Goal: Task Accomplishment & Management: Use online tool/utility

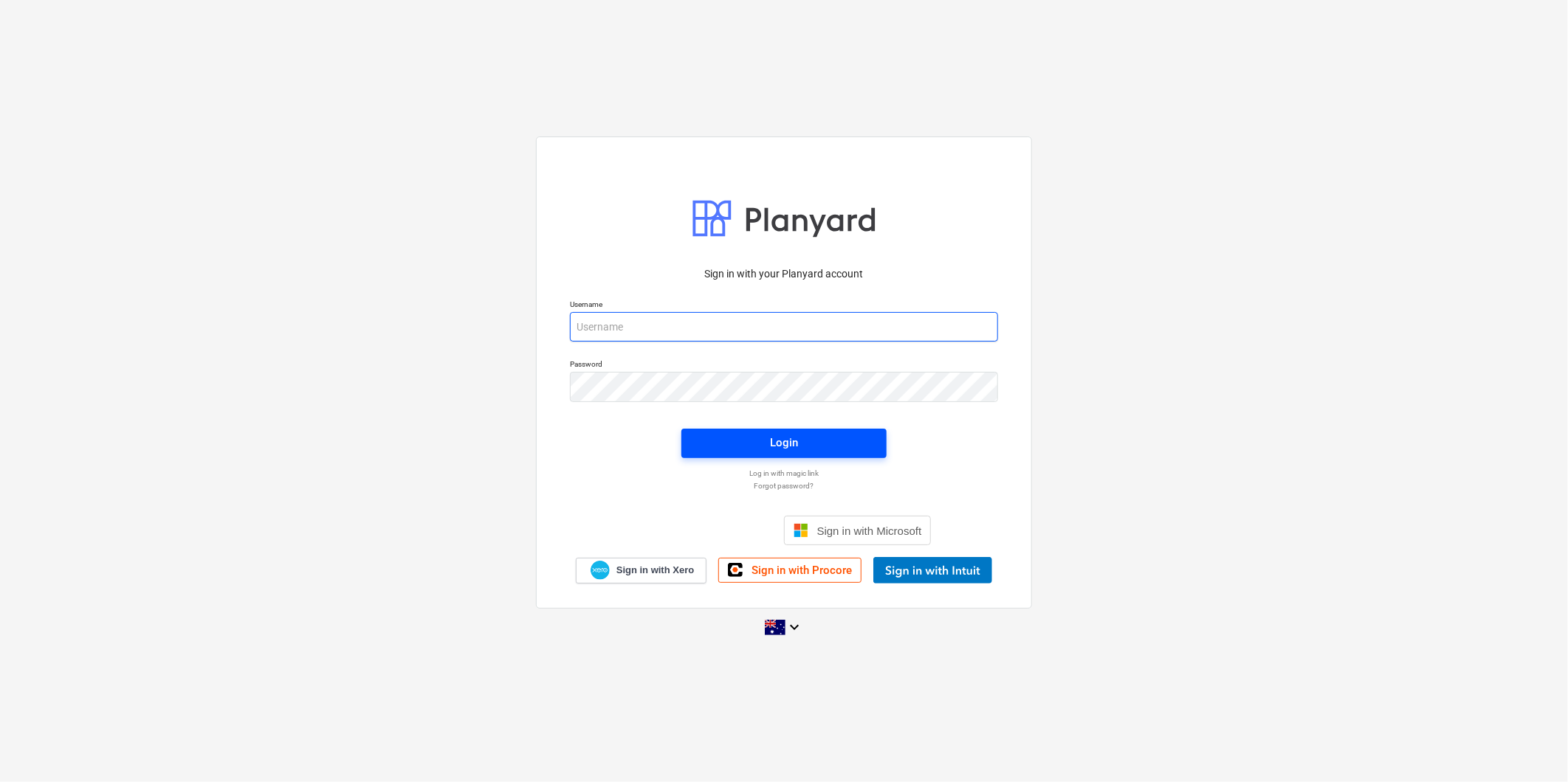
type input "[PERSON_NAME][EMAIL_ADDRESS][DOMAIN_NAME][PERSON_NAME]"
click at [759, 450] on span "Login" at bounding box center [783, 443] width 170 height 19
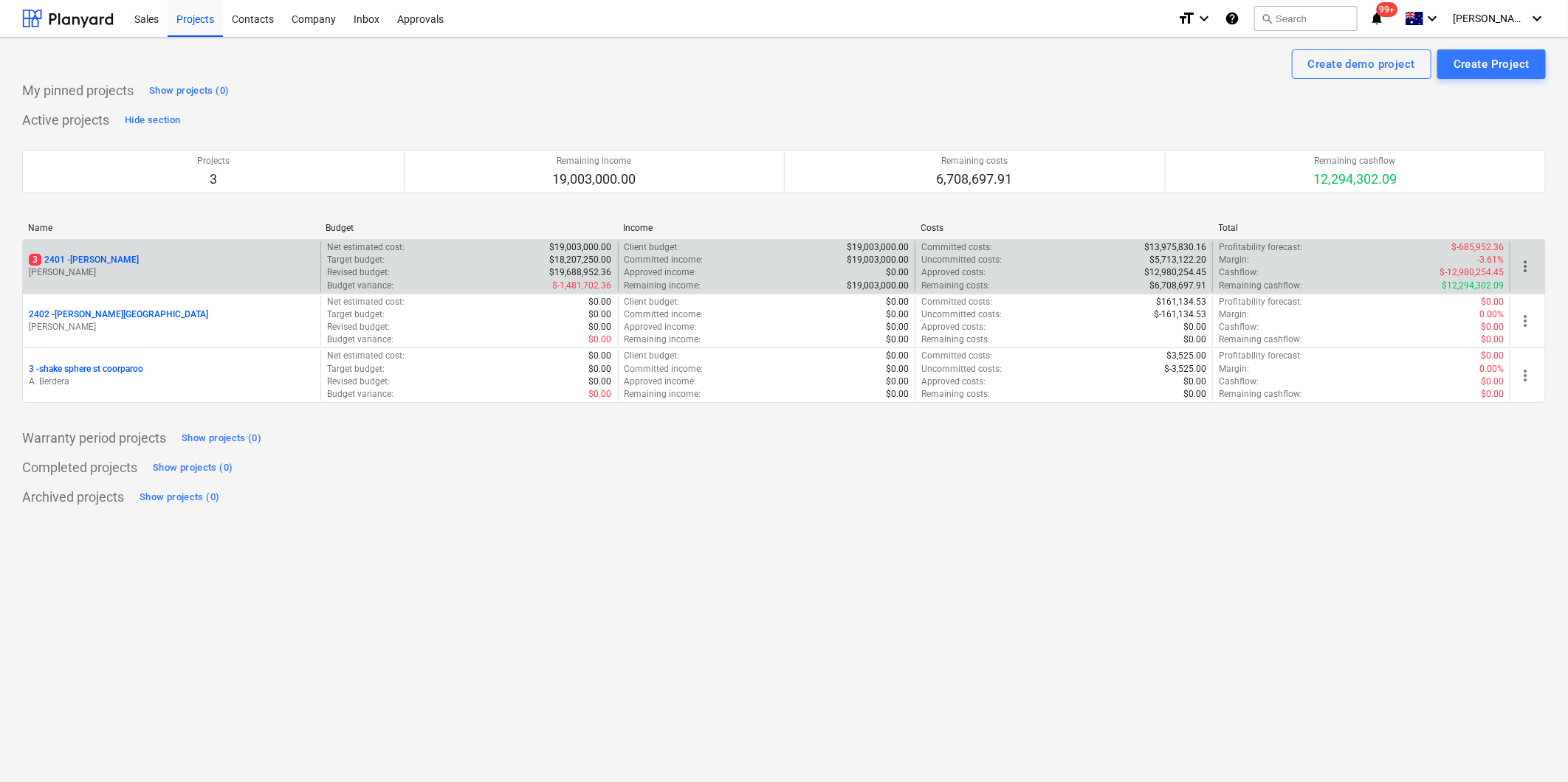
click at [89, 267] on p "[PERSON_NAME]" at bounding box center [172, 273] width 285 height 13
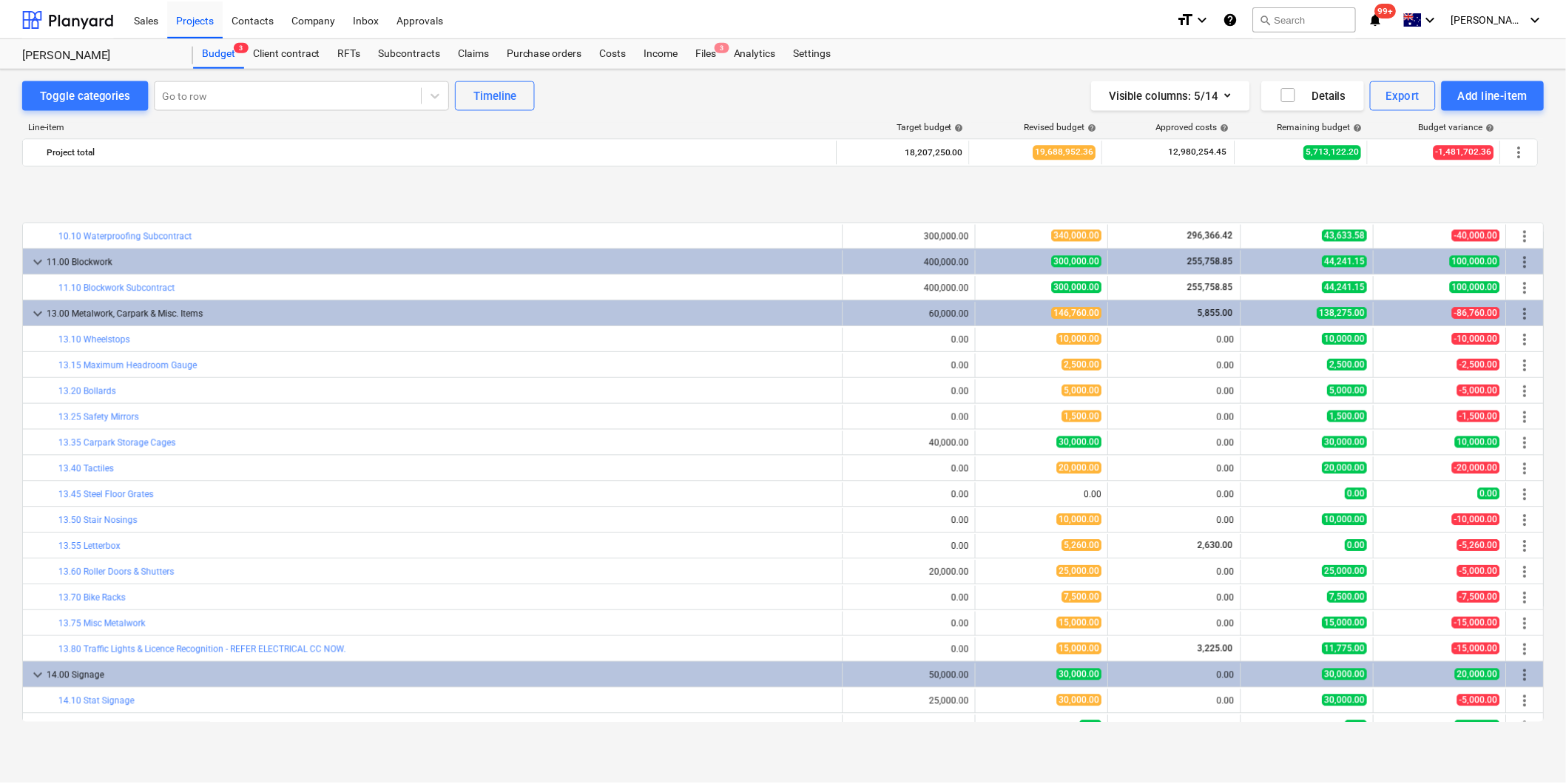
scroll to position [3451, 0]
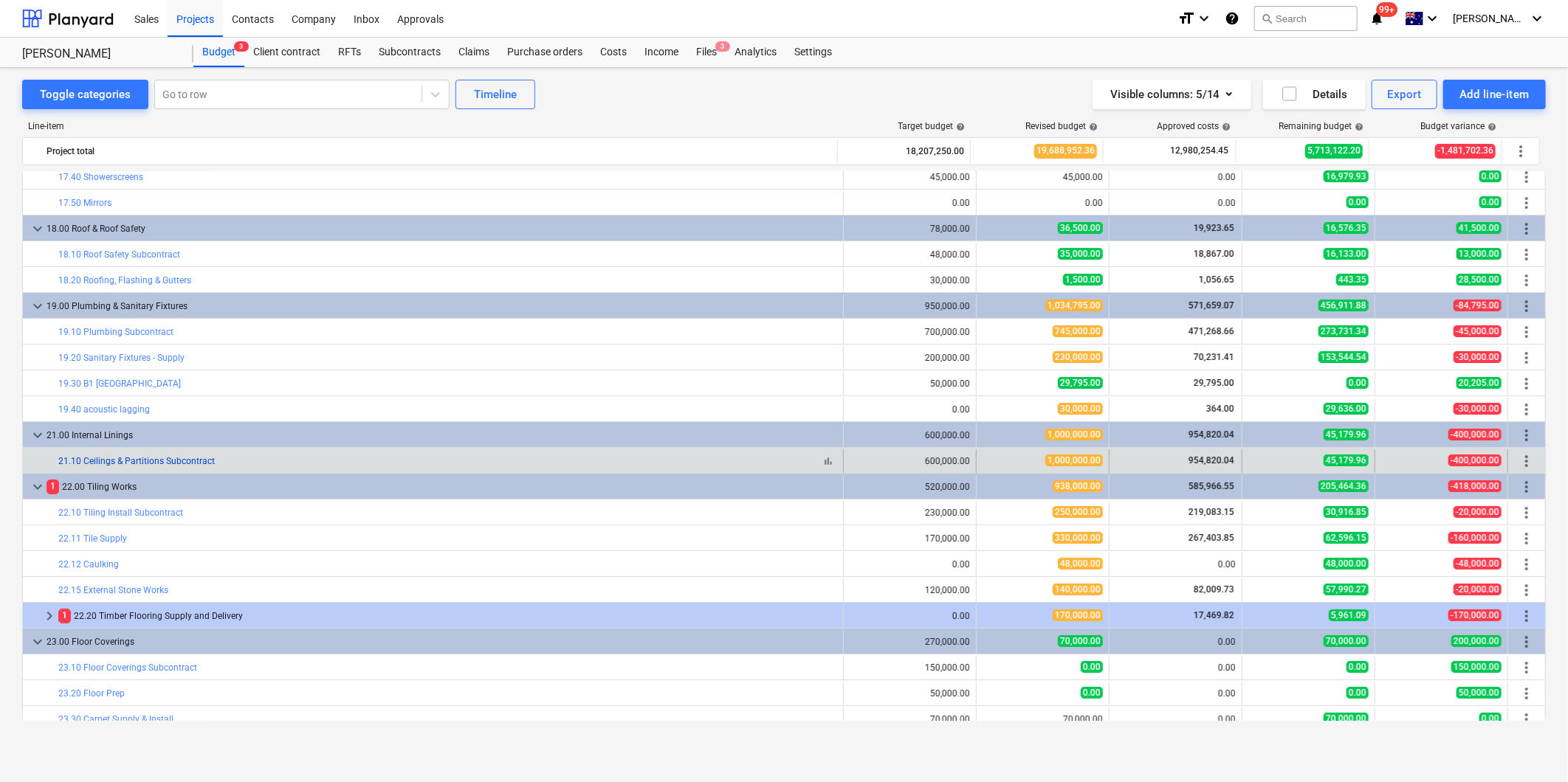
click at [178, 462] on link "21.10 Ceilings & Partitions Subcontract" at bounding box center [136, 461] width 156 height 10
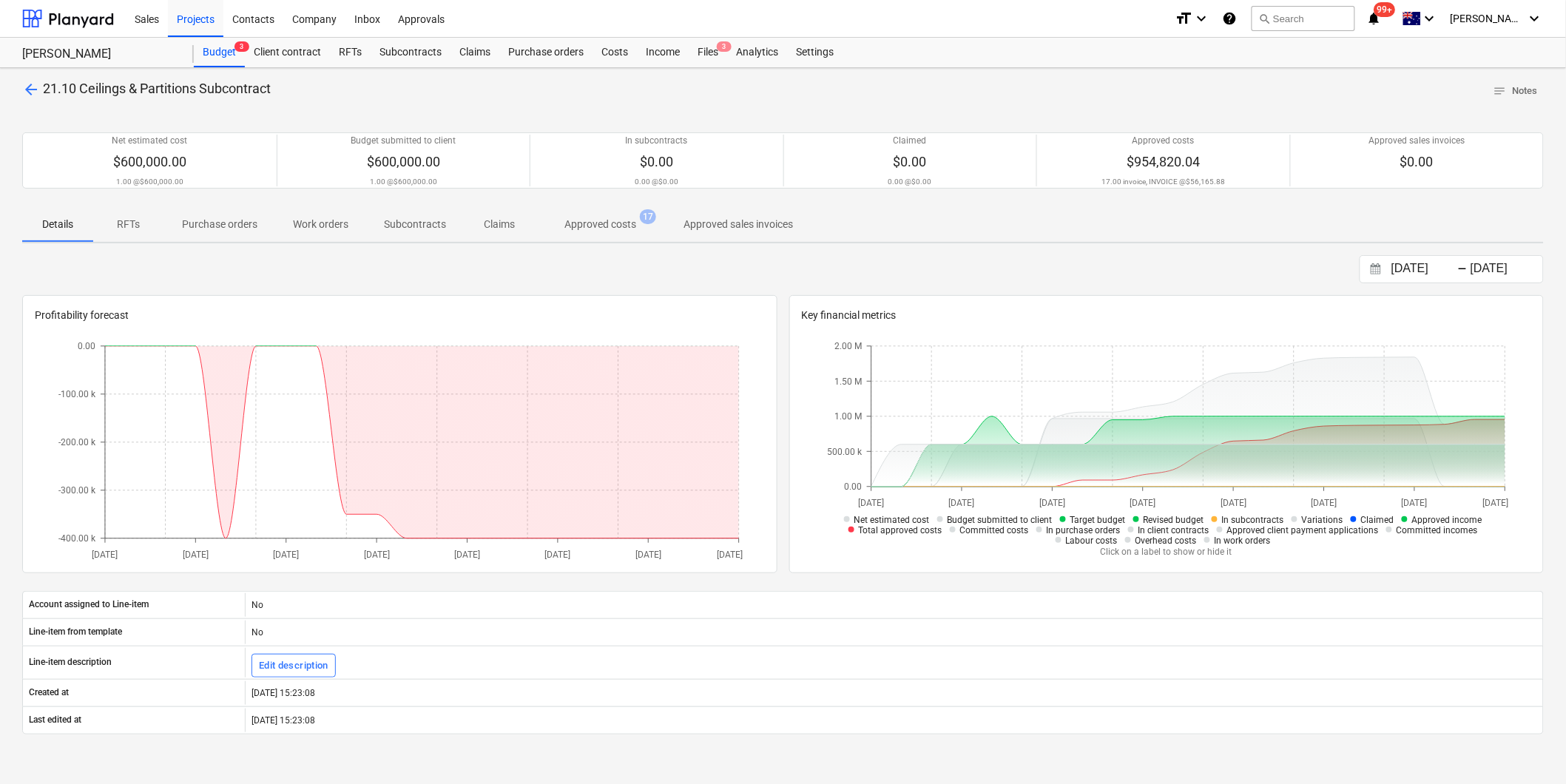
click at [576, 229] on p "Approved costs" at bounding box center [600, 224] width 72 height 15
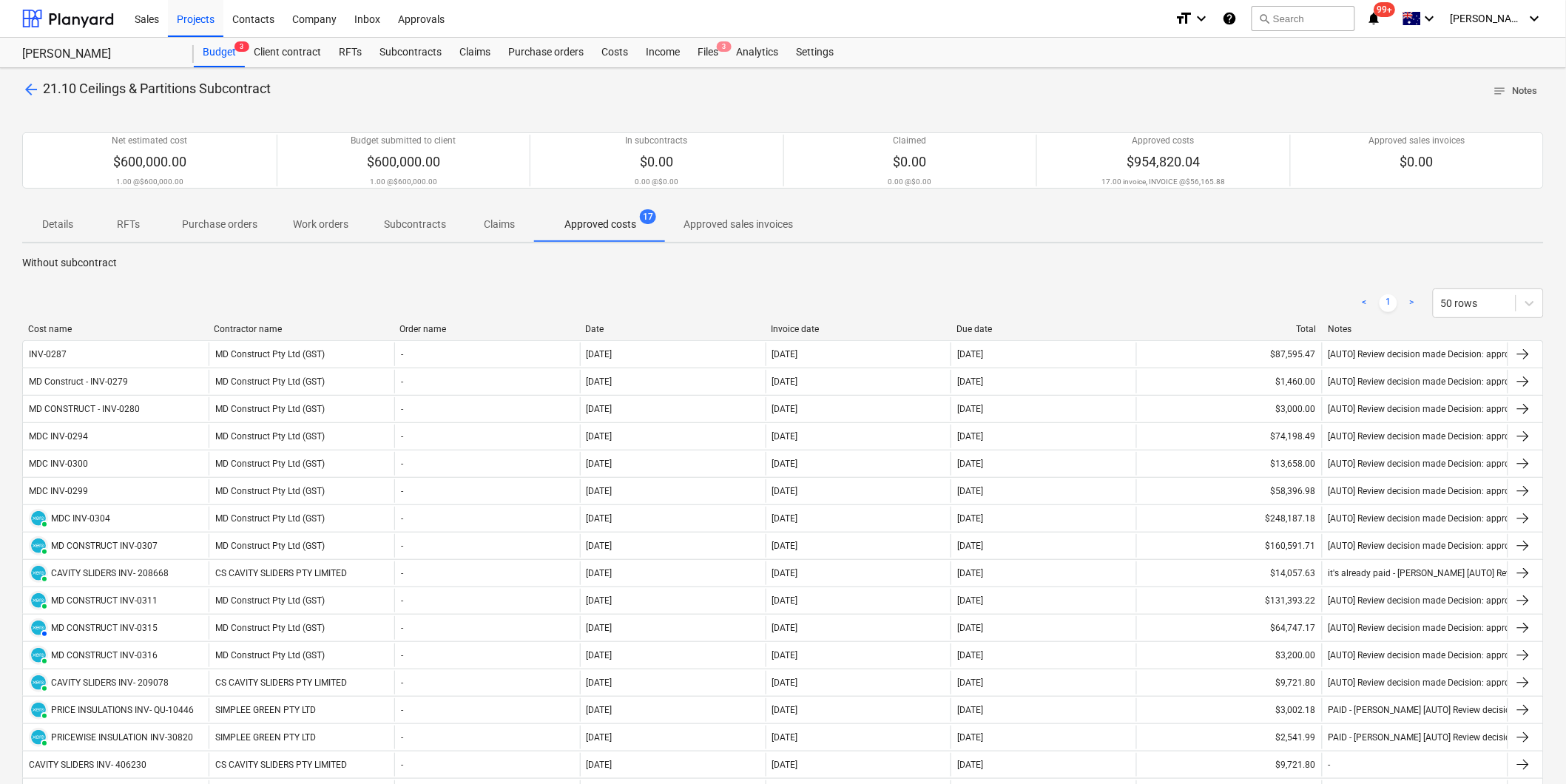
click at [1496, 92] on span "notes" at bounding box center [1500, 90] width 13 height 13
click at [82, 224] on span "Details" at bounding box center [57, 224] width 71 height 24
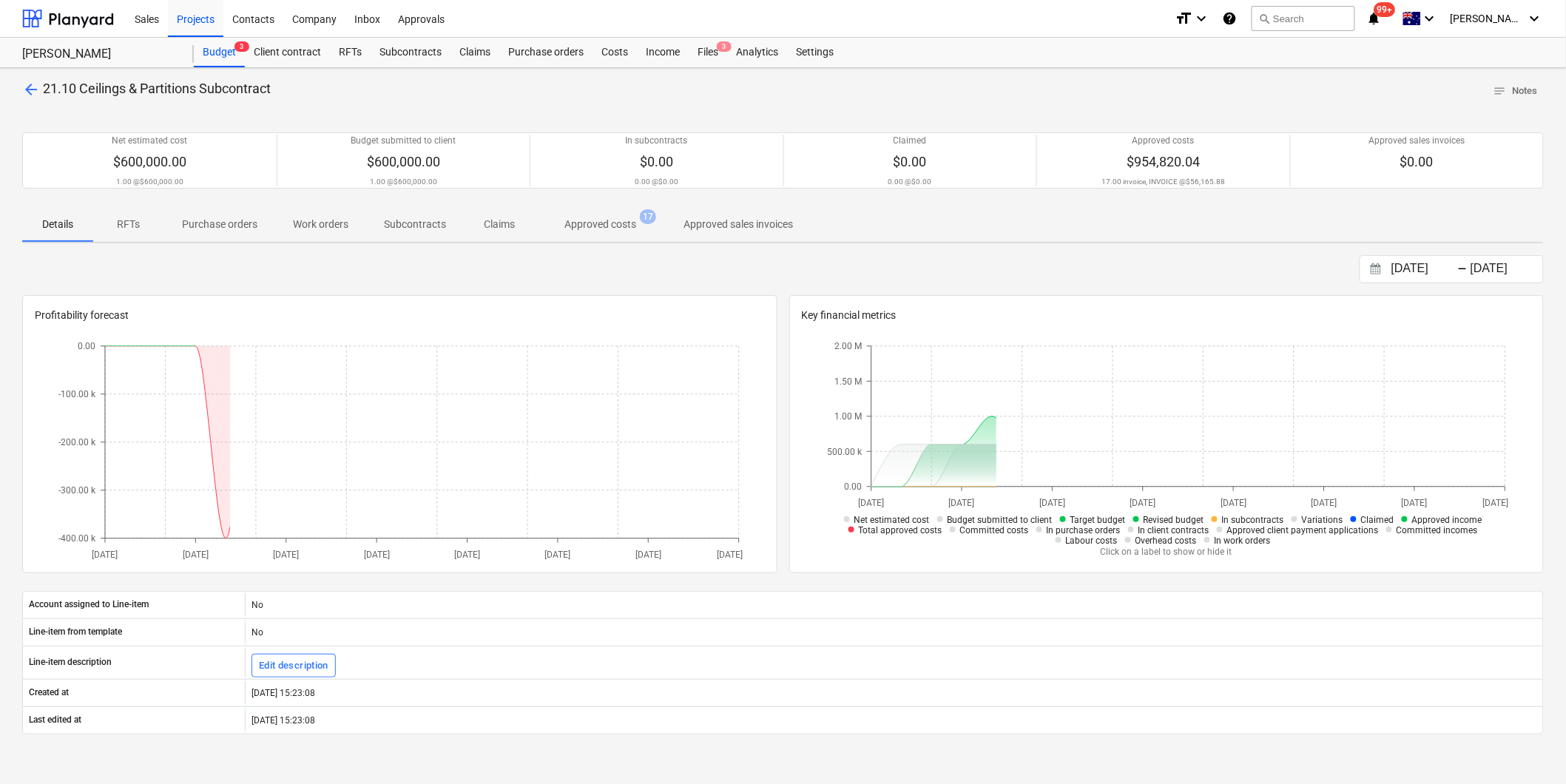
click at [615, 216] on p "Approved costs" at bounding box center [600, 224] width 72 height 15
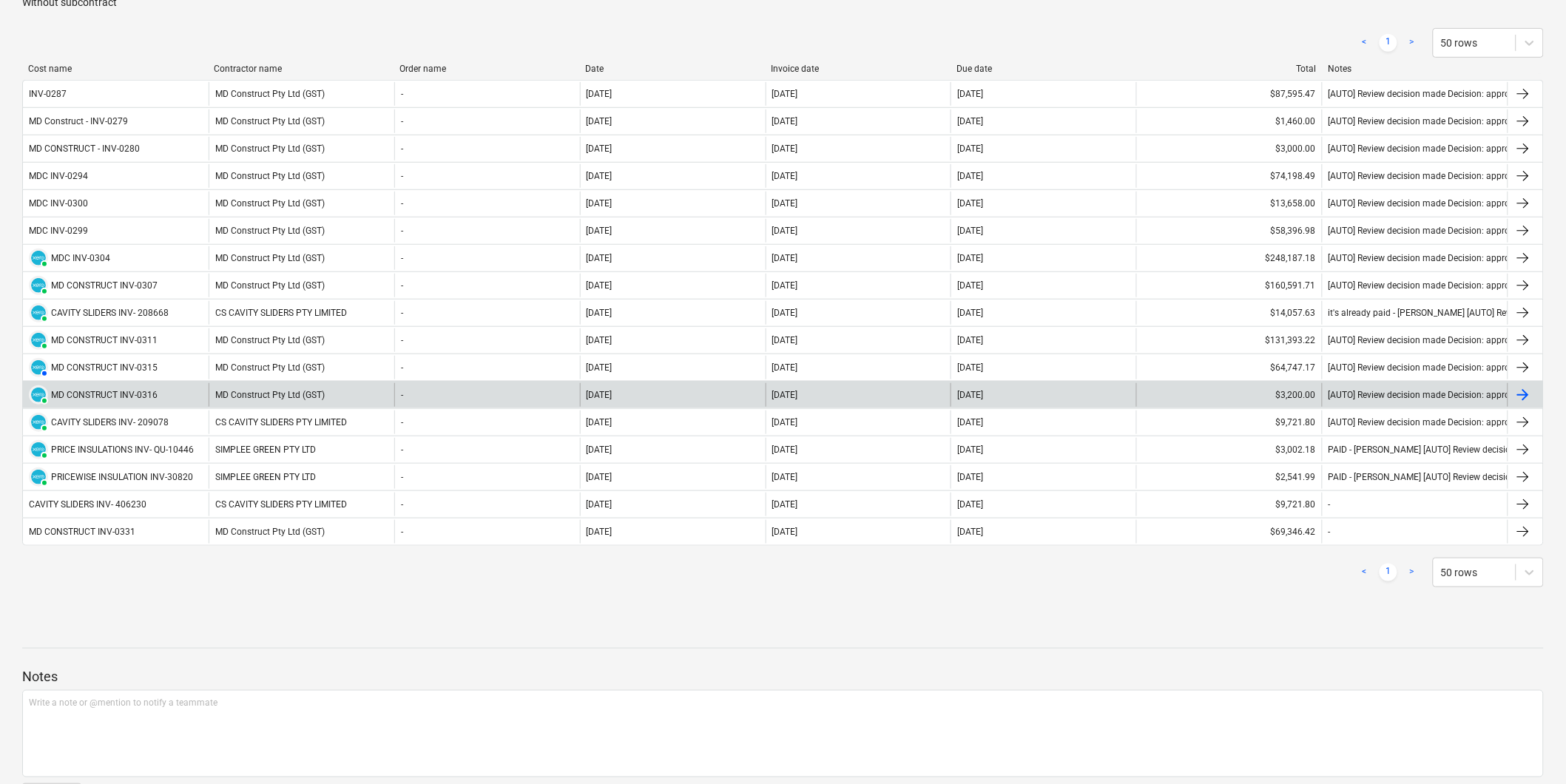
scroll to position [232, 0]
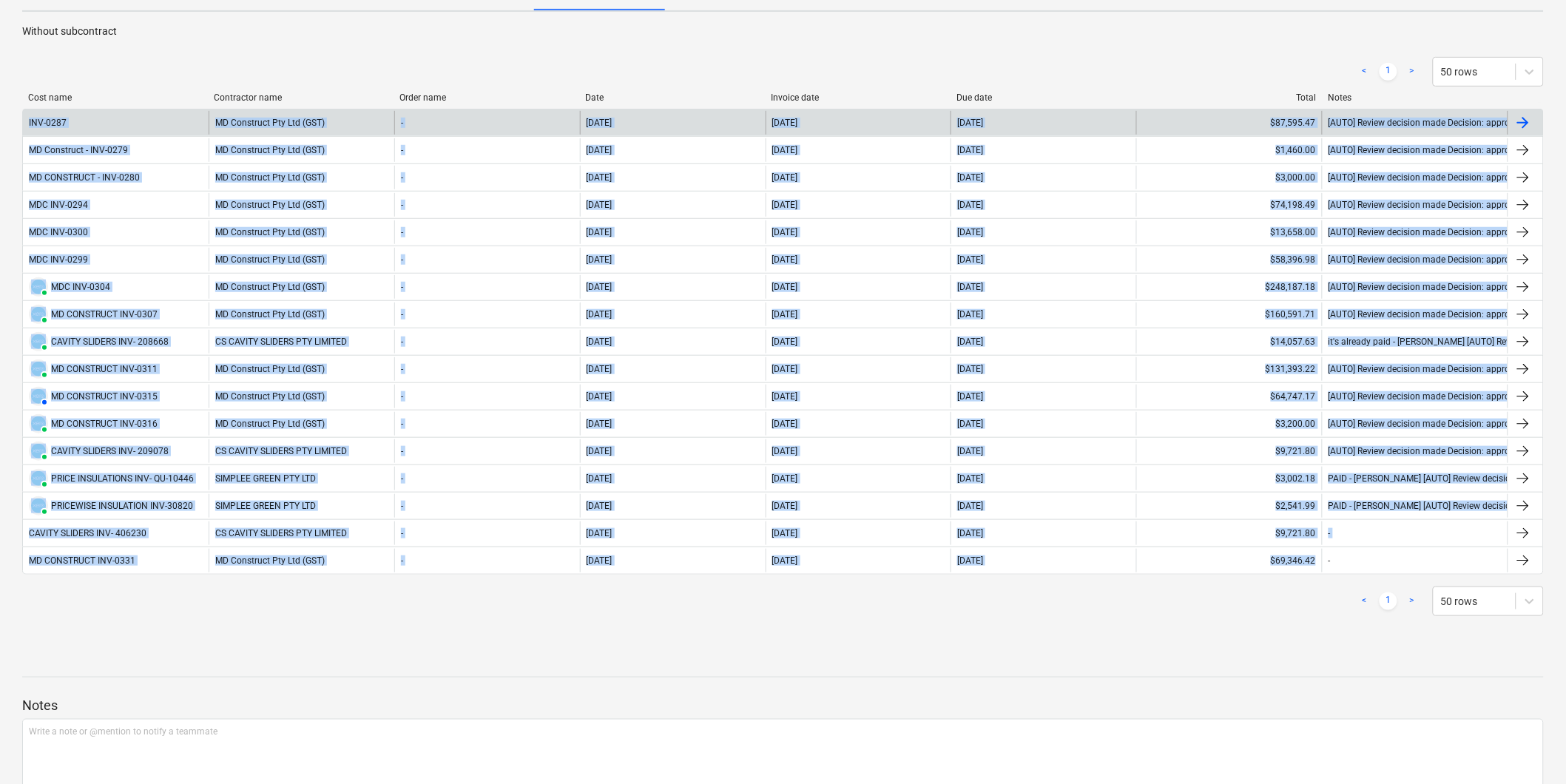
drag, startPoint x: 1316, startPoint y: 559, endPoint x: 24, endPoint y: 119, distance: 1364.9
click at [24, 119] on div "INV-0287 MD Construct Pty Ltd (GST) - [DATE] [DATE] [DATE] $87,595.47 [AUTO] Re…" at bounding box center [783, 342] width 1522 height 466
copy div "INV-0287 MD Construct Pty Ltd (GST) - [DATE] [DATE] [DATE] $87,595.47 [AUTO] Re…"
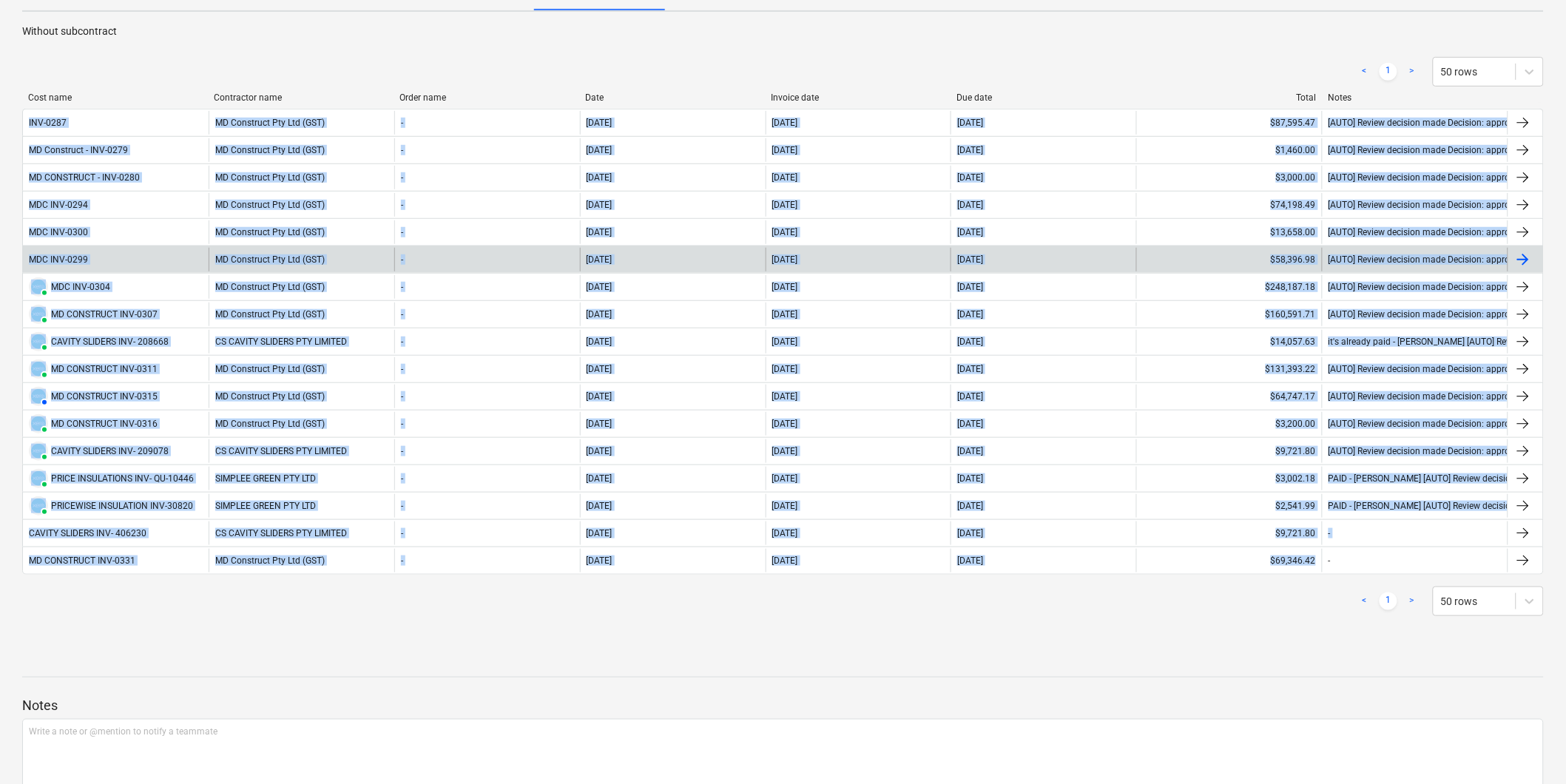
scroll to position [0, 0]
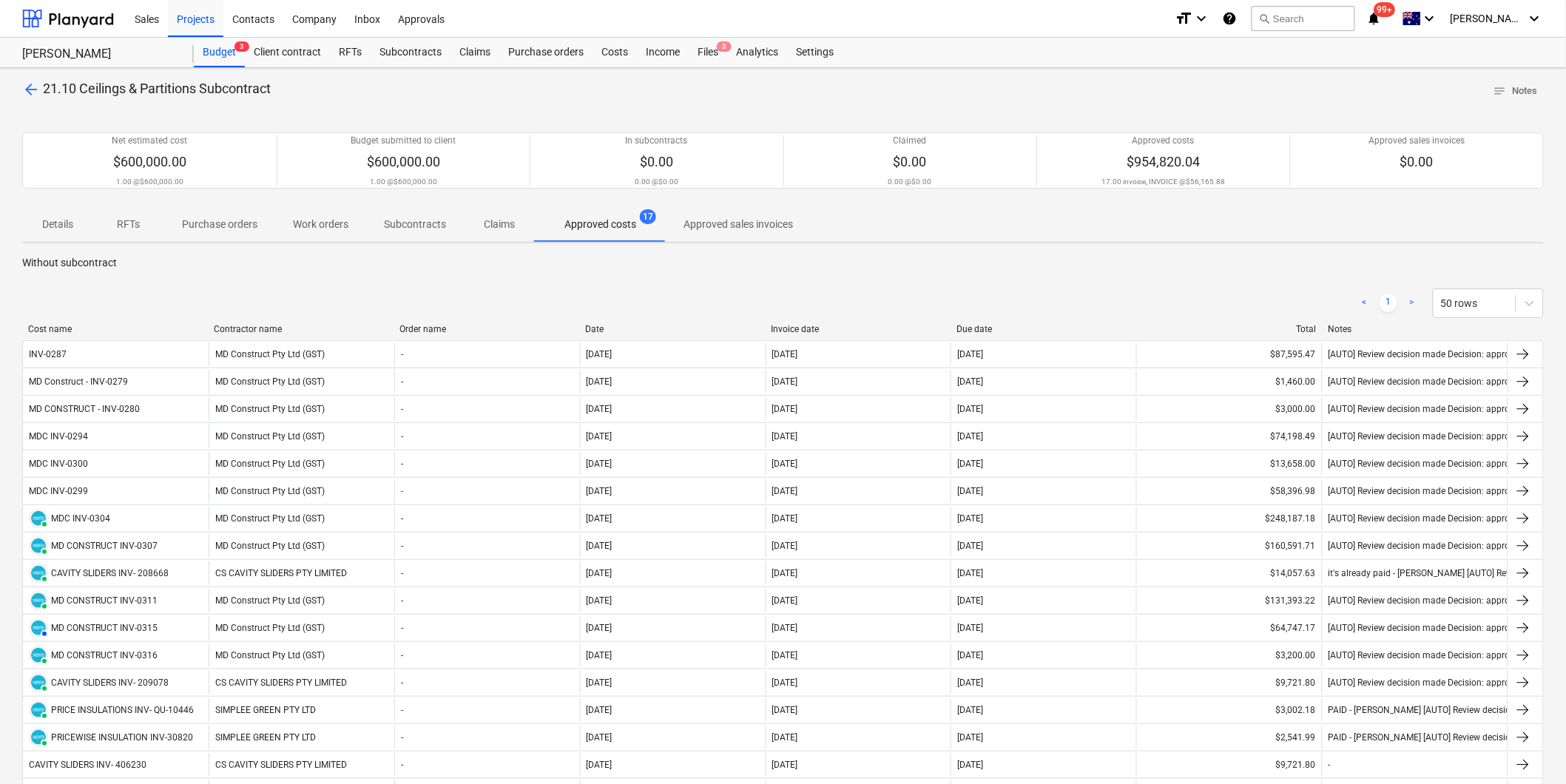
click at [616, 260] on p "Without subcontract" at bounding box center [783, 262] width 1522 height 15
click at [612, 52] on div "Costs" at bounding box center [615, 52] width 44 height 30
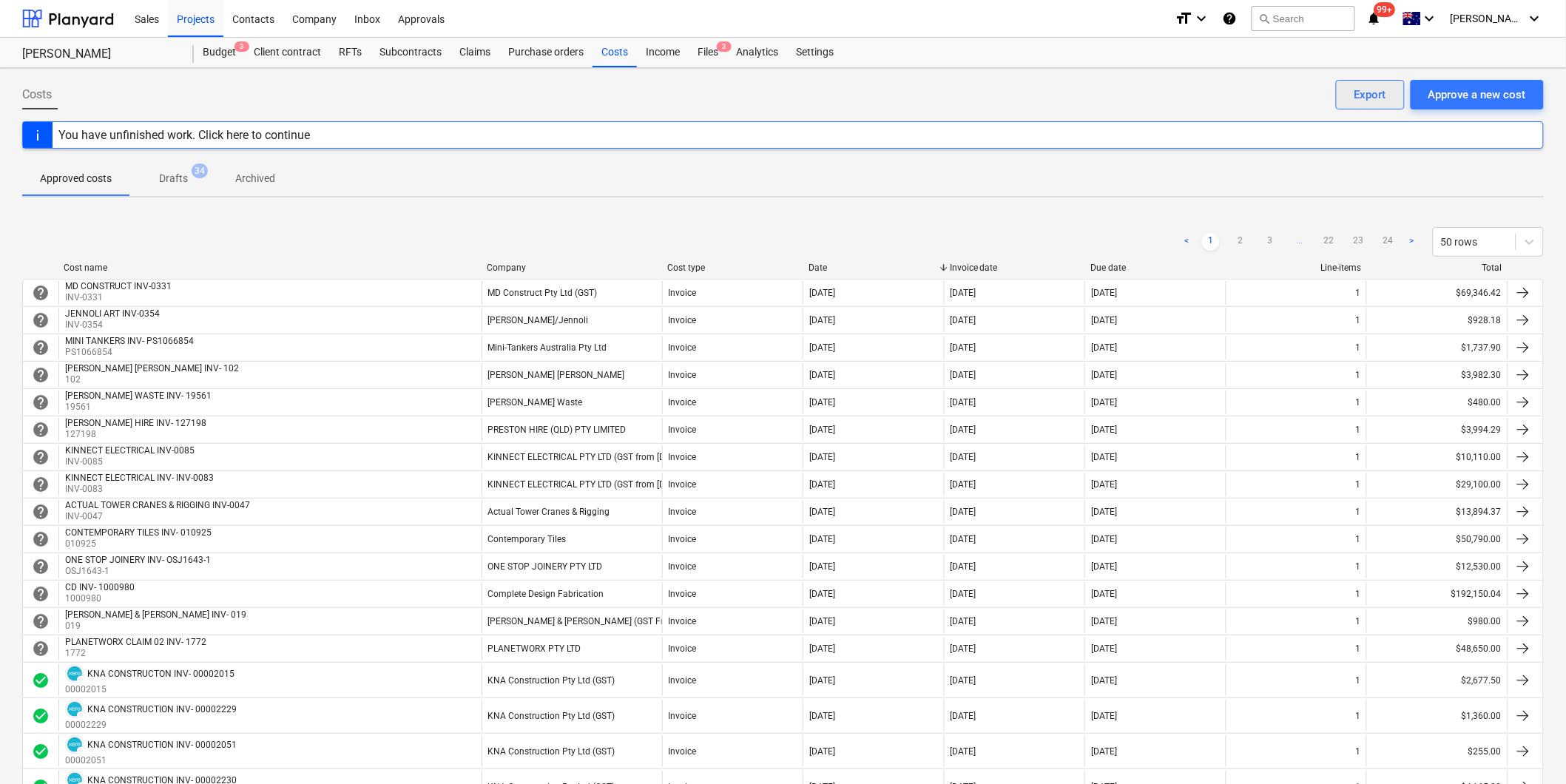
click at [1346, 93] on button "Export" at bounding box center [1370, 94] width 69 height 30
click at [630, 55] on div "Costs" at bounding box center [615, 52] width 44 height 30
click at [1357, 90] on div "Export" at bounding box center [1370, 94] width 31 height 19
